Goal: Go to known website: Access a specific website the user already knows

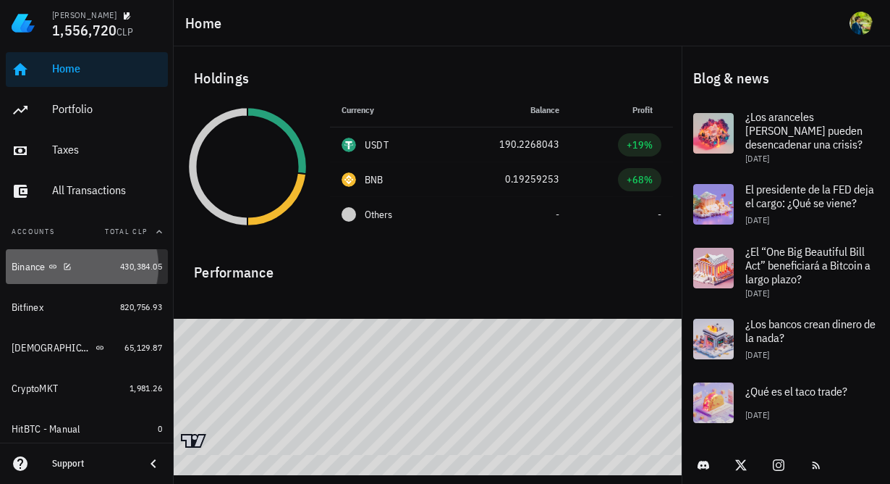
click at [32, 270] on div "Binance" at bounding box center [29, 267] width 34 height 12
